Goal: Check status: Check status

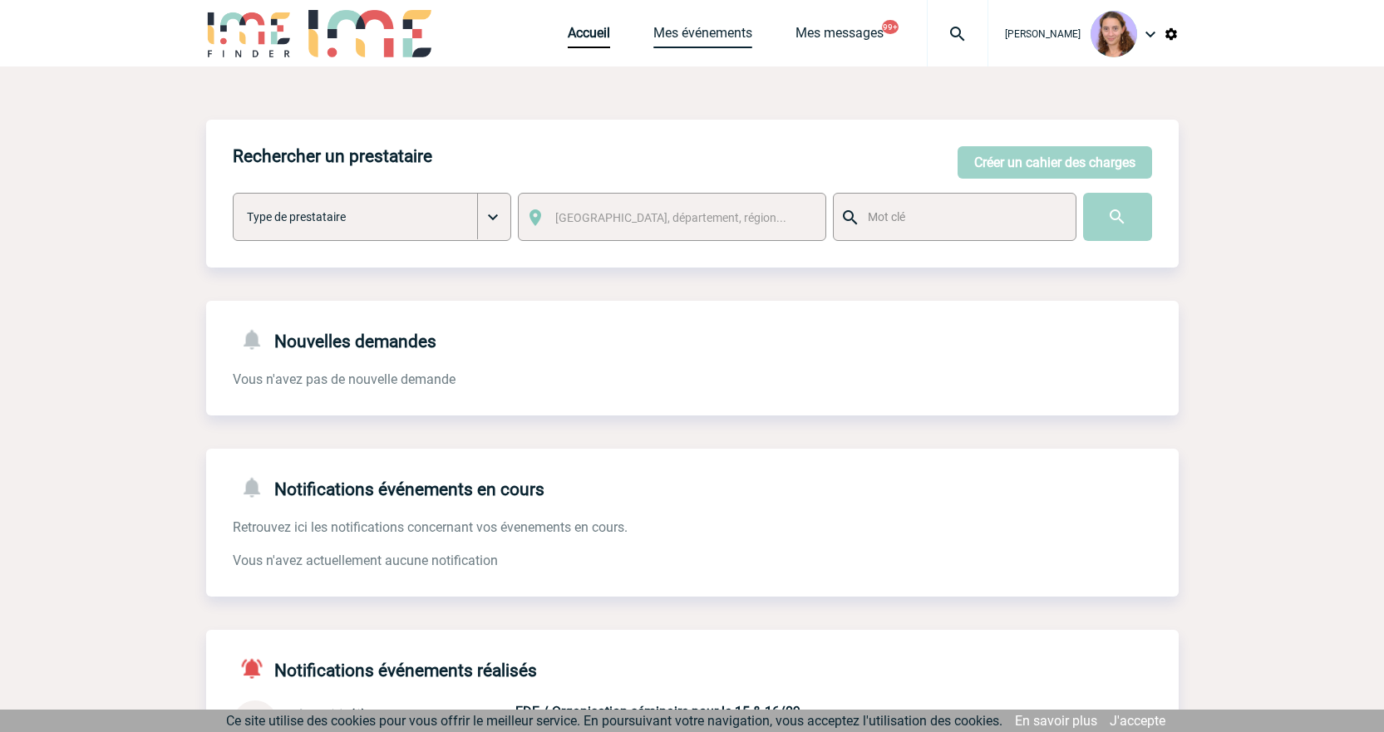
click at [662, 46] on link "Mes événements" at bounding box center [702, 36] width 99 height 23
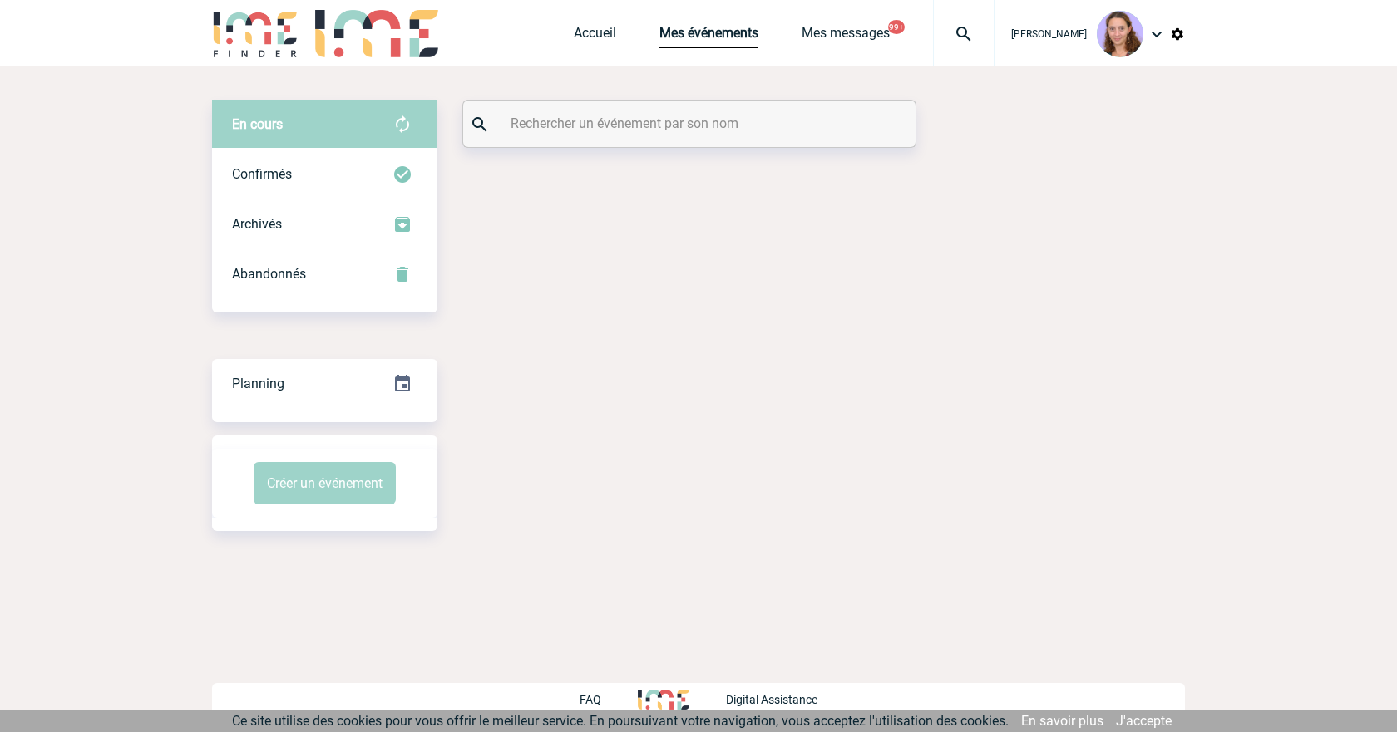
click at [603, 105] on div at bounding box center [689, 124] width 452 height 47
click at [619, 123] on input "text" at bounding box center [691, 123] width 370 height 24
paste input "Chapotot"
type input "Chapotot"
click at [357, 185] on div "Confirmés" at bounding box center [324, 175] width 225 height 50
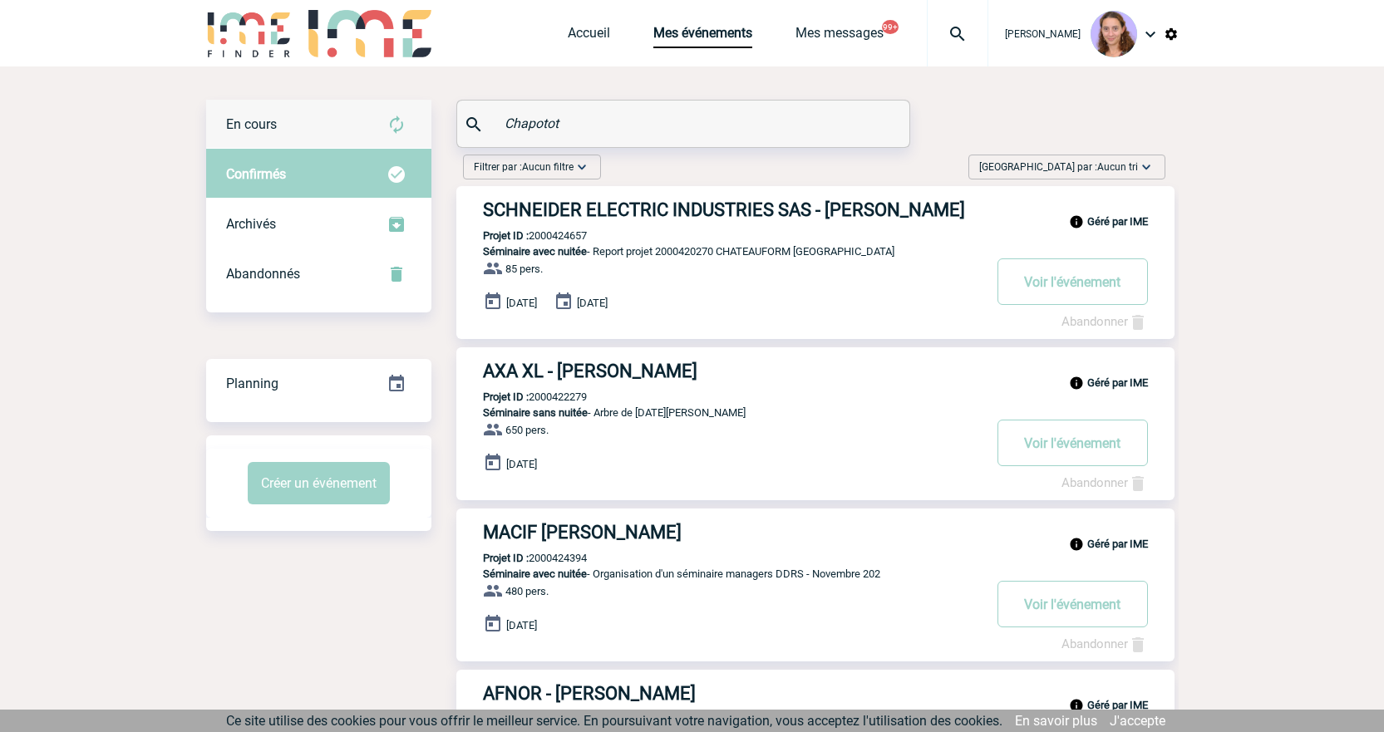
click at [328, 131] on div "En cours" at bounding box center [318, 125] width 225 height 50
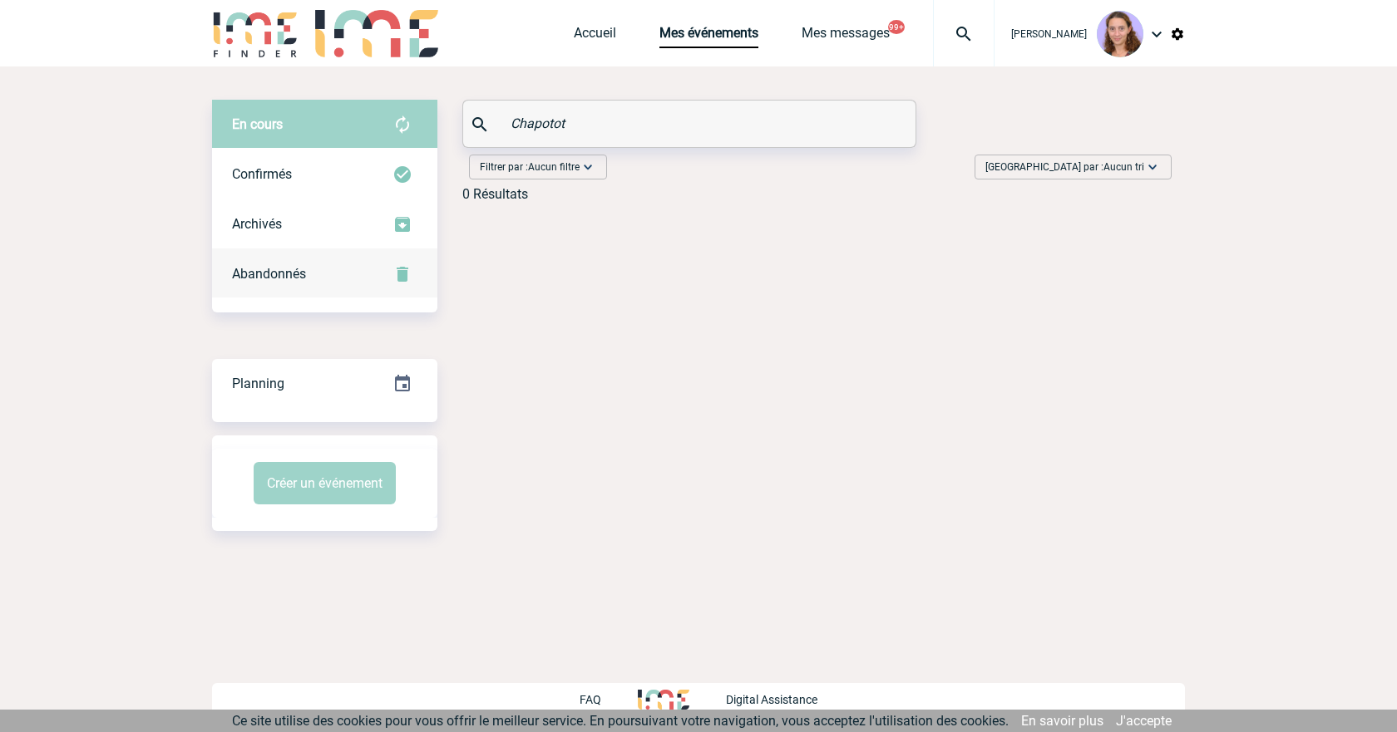
click at [348, 273] on div "Abandonnés" at bounding box center [324, 274] width 225 height 50
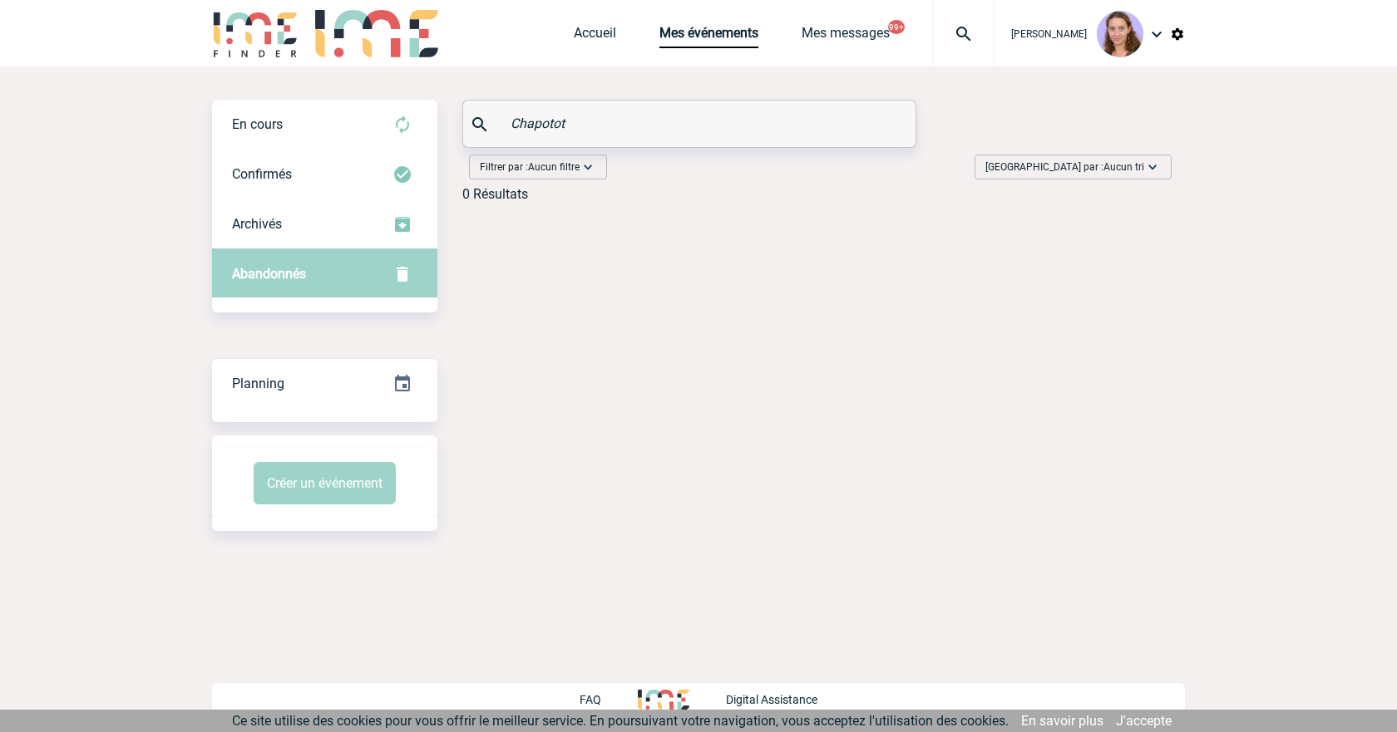
click at [958, 26] on img at bounding box center [964, 34] width 60 height 20
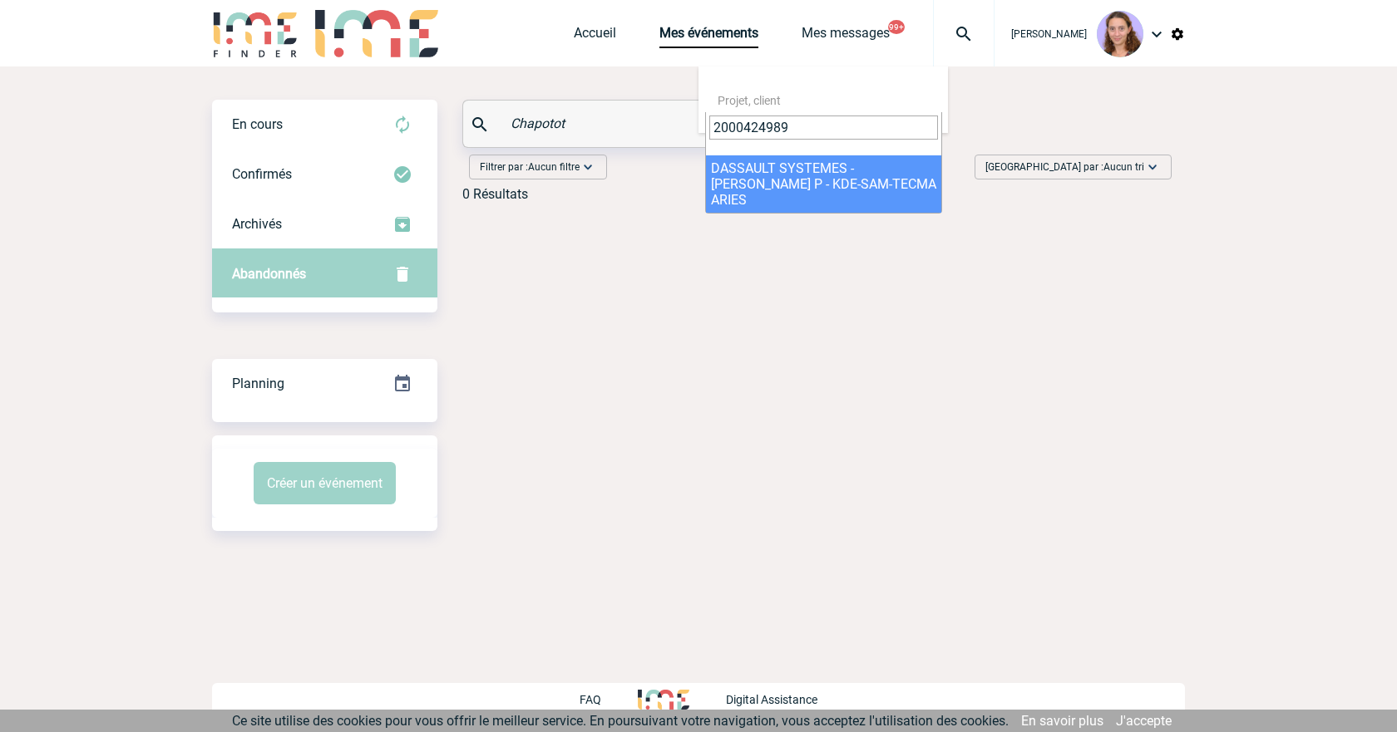
type input "2000424989"
select select "24490"
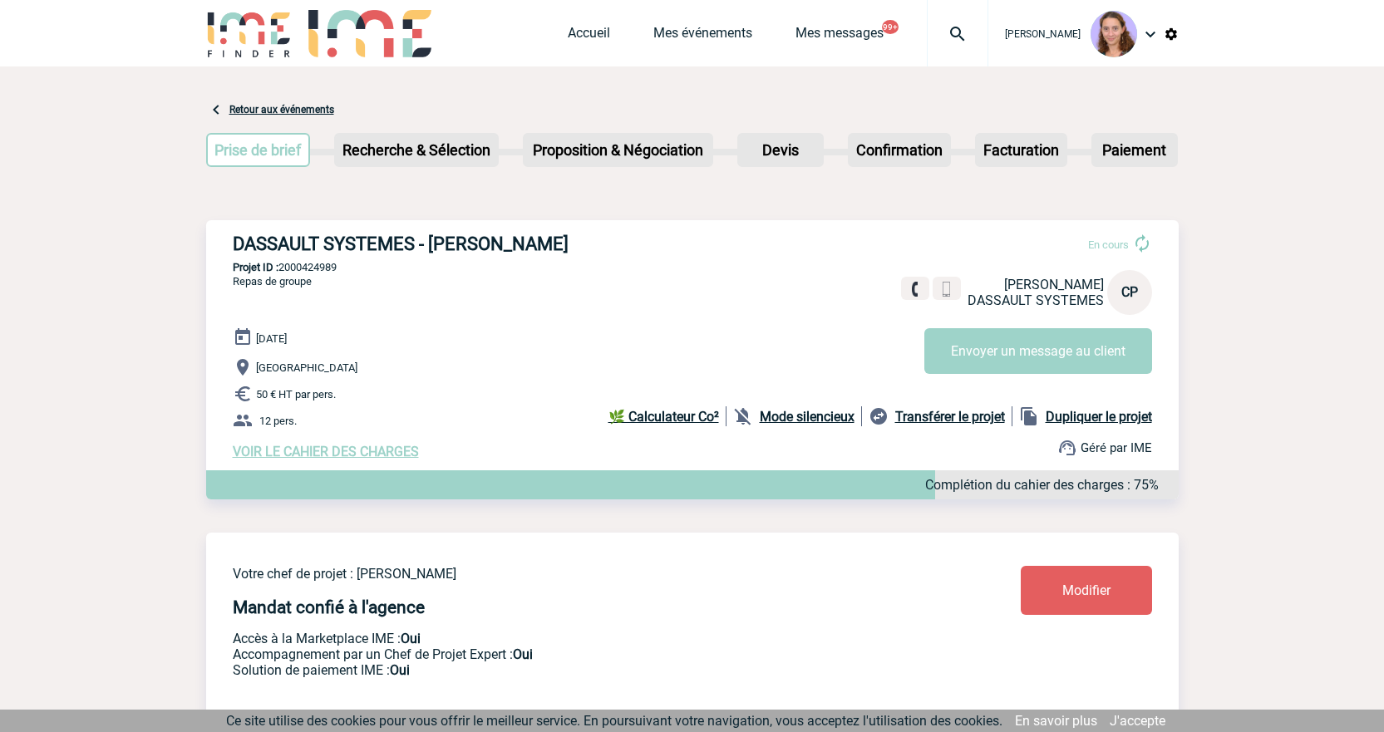
click at [961, 31] on img at bounding box center [958, 34] width 60 height 20
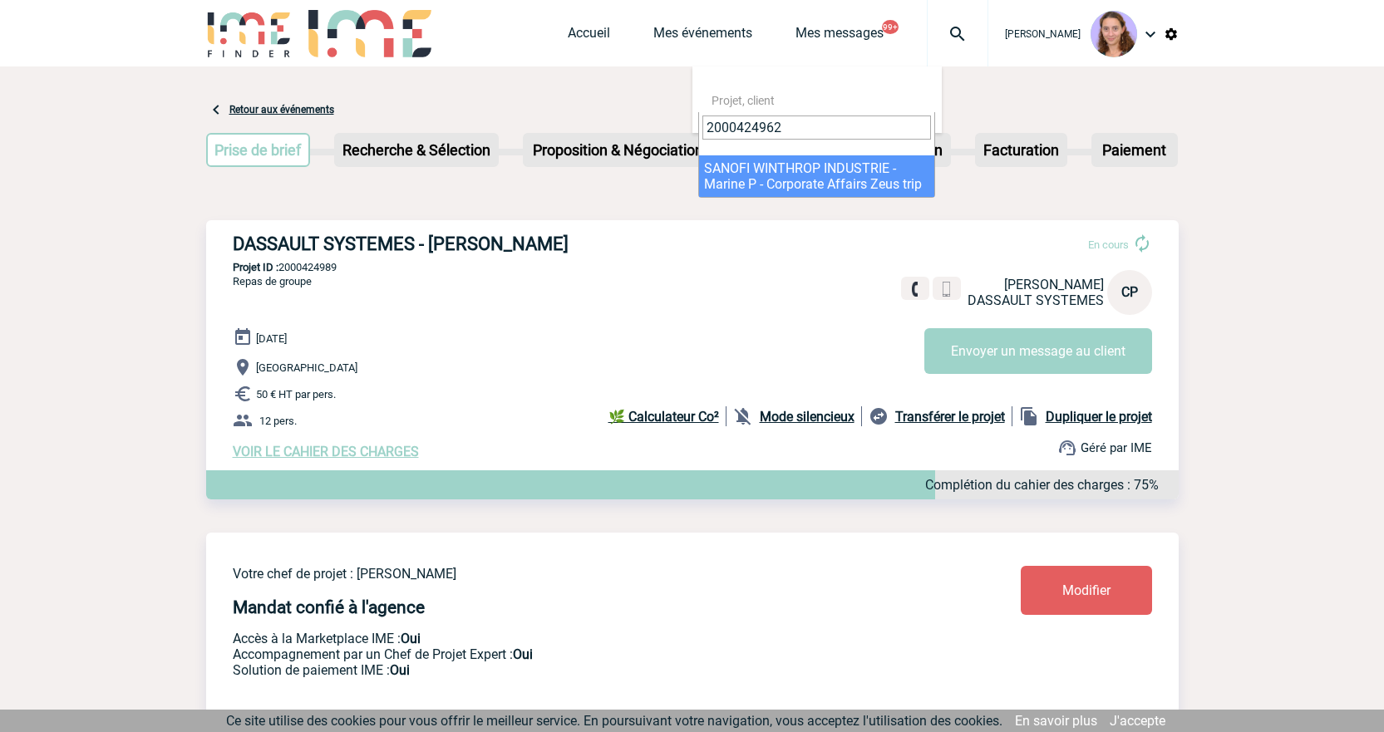
type input "2000424962"
select select "24463"
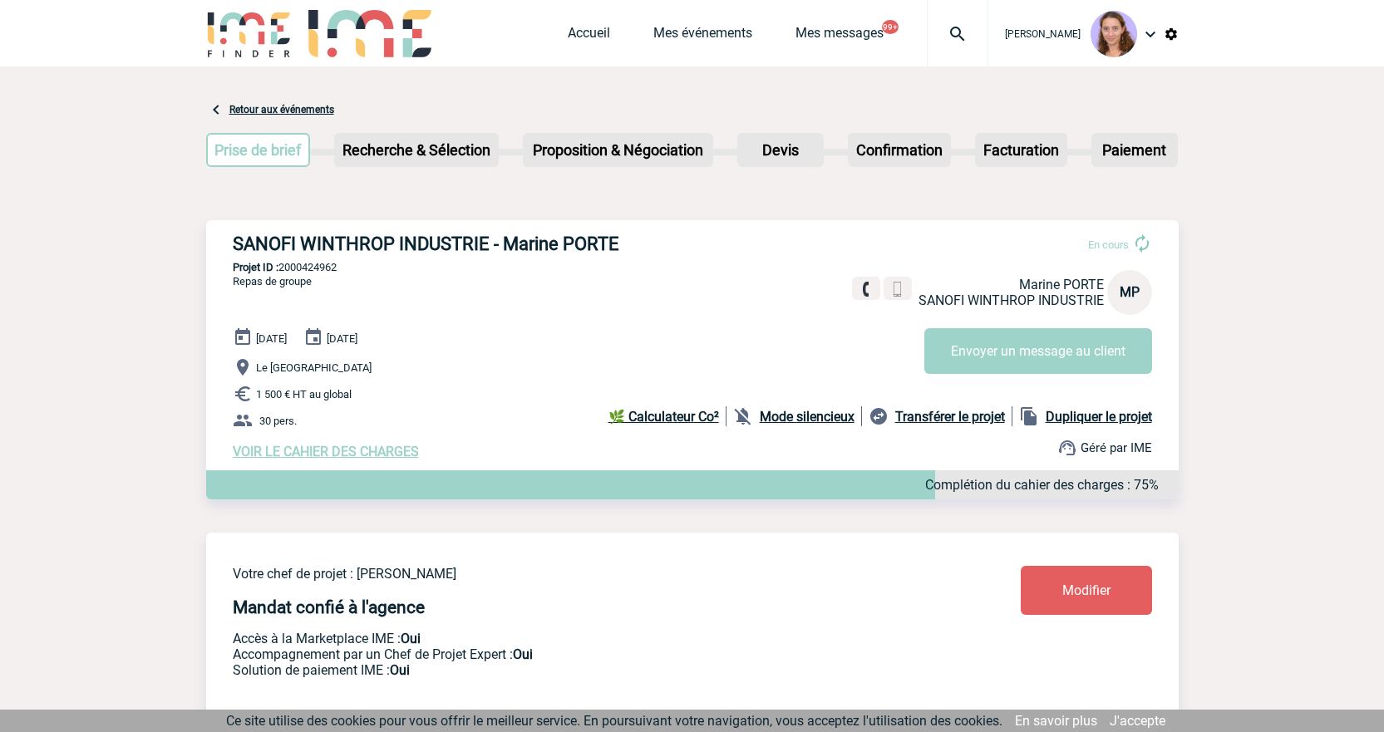
click at [584, 21] on div "Accueil Mes événements Mes messages 99+ Projet, client Projet, client" at bounding box center [778, 33] width 421 height 67
click at [582, 37] on link "Accueil" at bounding box center [589, 36] width 42 height 23
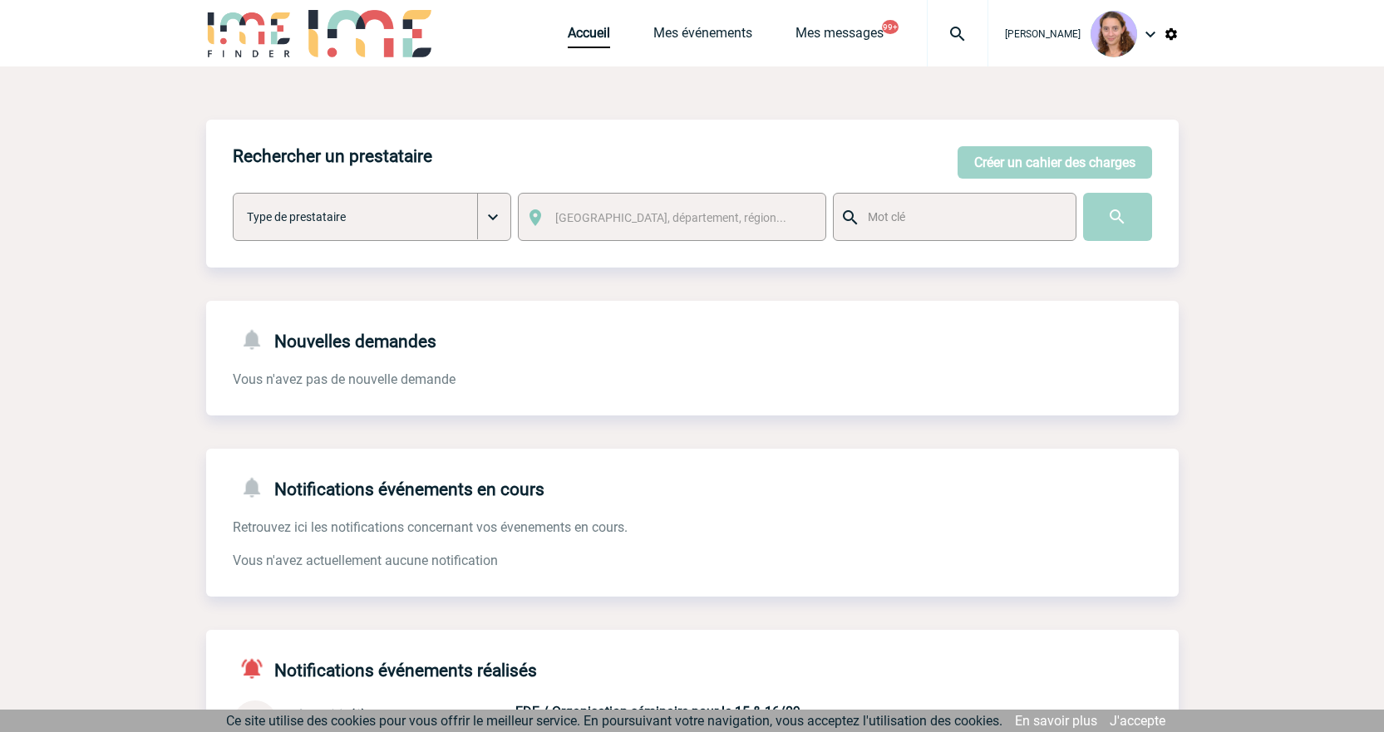
click at [969, 25] on img at bounding box center [958, 34] width 60 height 20
type input "2000424647"
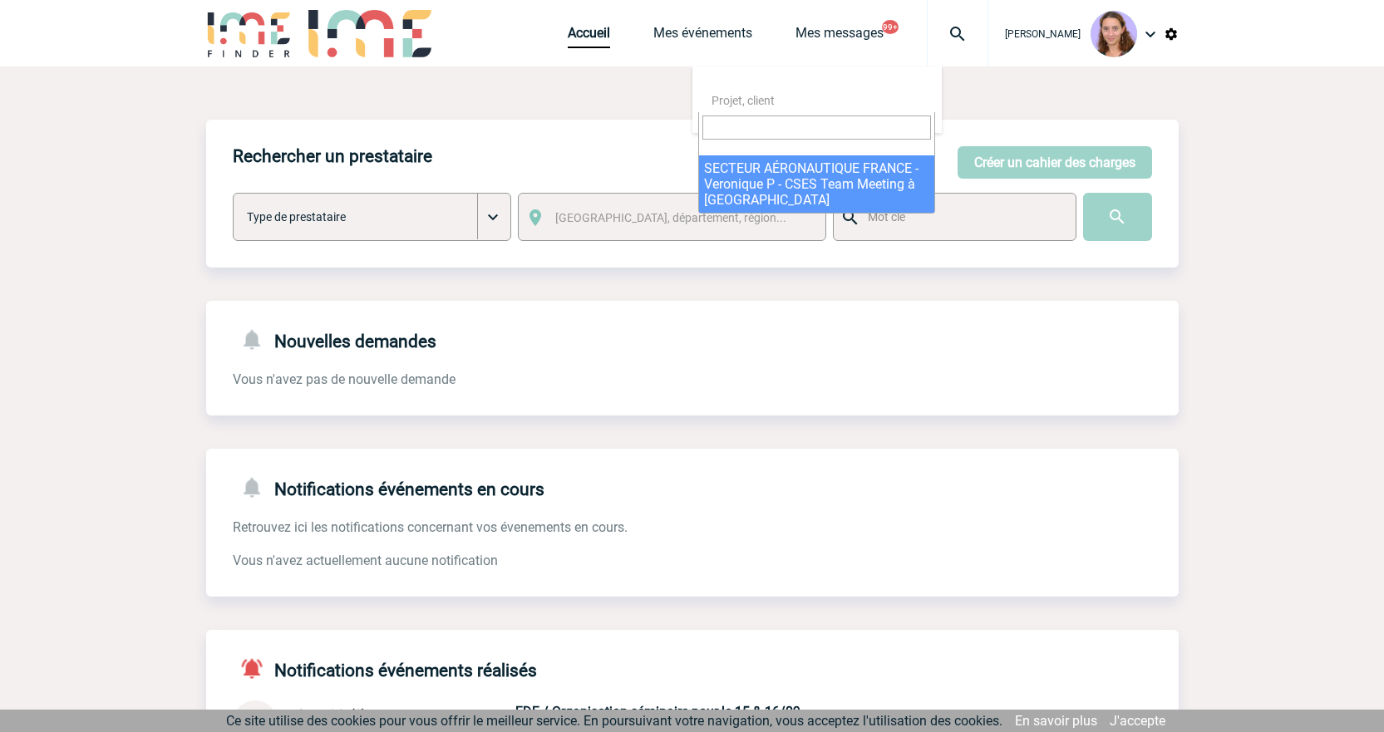
select select "24148"
